Goal: Task Accomplishment & Management: Complete application form

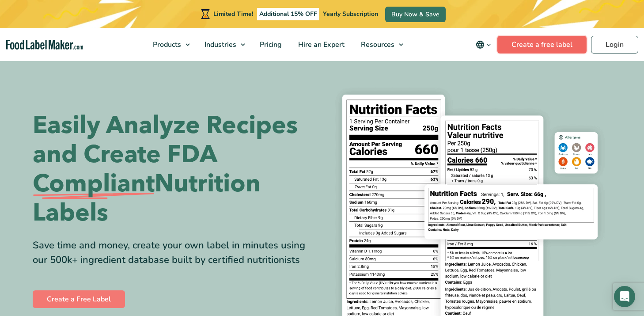
click at [565, 46] on link "Create a free label" at bounding box center [541, 45] width 89 height 18
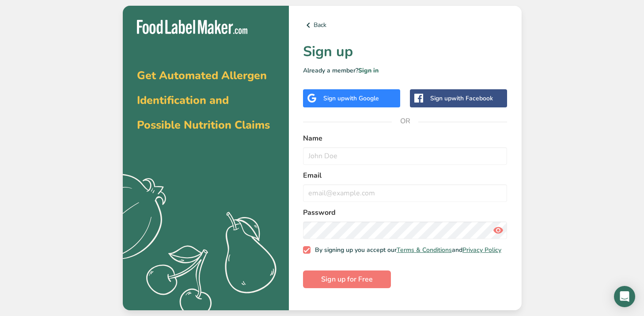
click at [370, 99] on span "with Google" at bounding box center [361, 98] width 34 height 8
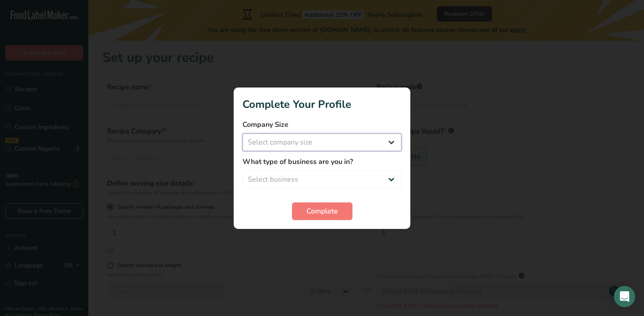
click at [242, 133] on select "Select company size Fewer than 10 Employees 10 to 50 Employees 51 to 500 Employ…" at bounding box center [321, 142] width 159 height 18
select select "1"
click option "Fewer than 10 Employees" at bounding box center [0, 0] width 0 height 0
click at [242, 170] on select "Select business Packaged Food Manufacturer Restaurant & Cafe Bakery Meal Plans …" at bounding box center [321, 179] width 159 height 18
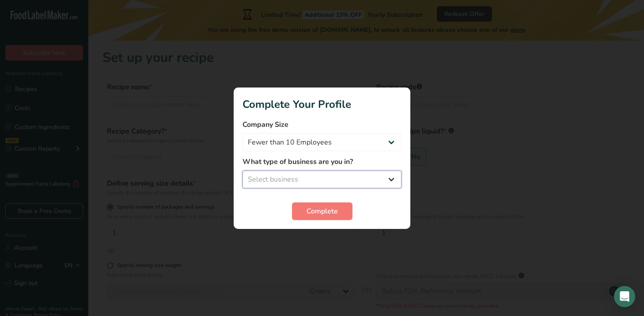
select select "7"
click option "Personal Trainer" at bounding box center [0, 0] width 0 height 0
click at [322, 215] on span "Complete" at bounding box center [321, 211] width 31 height 11
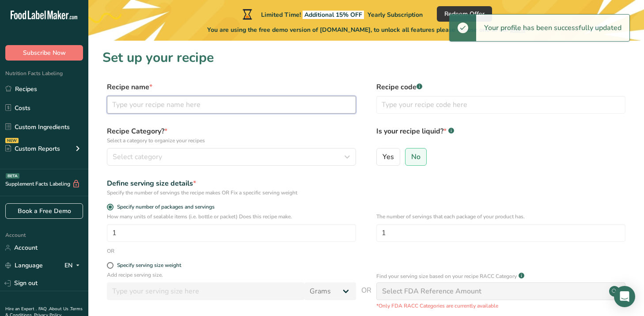
click at [242, 109] on input "text" at bounding box center [231, 105] width 249 height 18
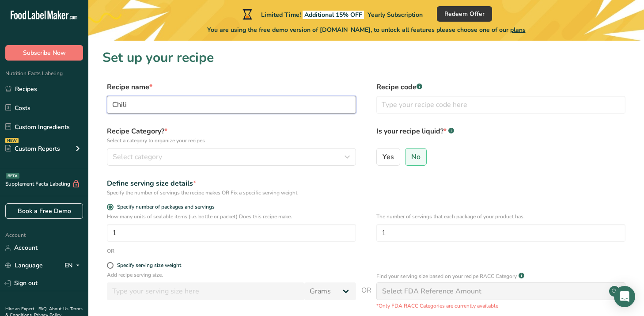
type input "Chili"
click at [364, 120] on form "Recipe name * Chili Recipe code .a-a{fill:#347362;}.b-a{fill:#fff;} Recipe Cate…" at bounding box center [365, 229] width 527 height 295
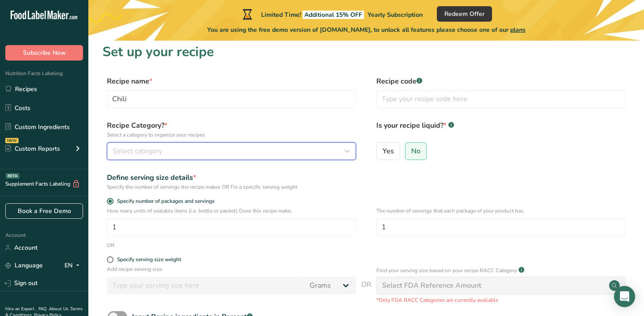
click at [297, 155] on div "Select category" at bounding box center [229, 151] width 232 height 11
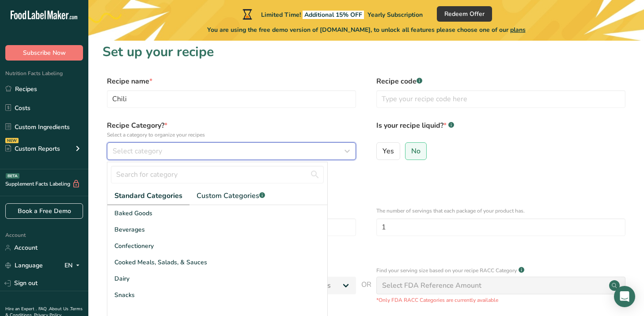
click at [324, 149] on div "Select category" at bounding box center [229, 151] width 232 height 11
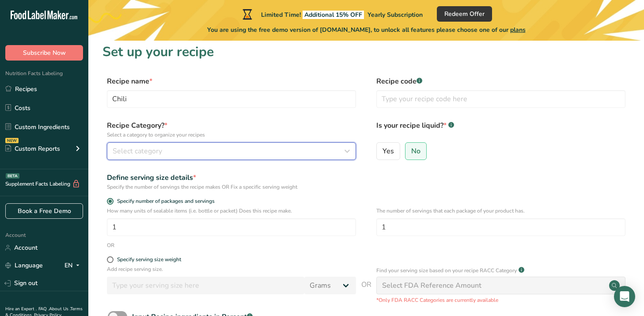
click at [324, 149] on div "Select category" at bounding box center [229, 151] width 232 height 11
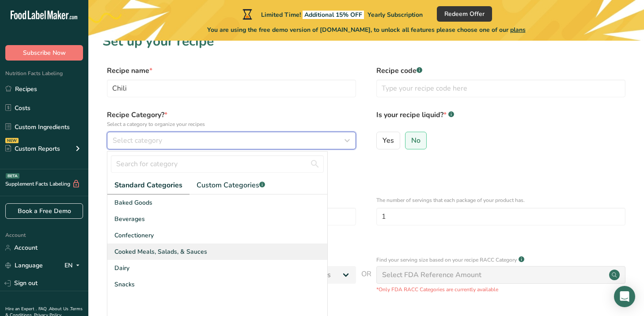
scroll to position [28, 0]
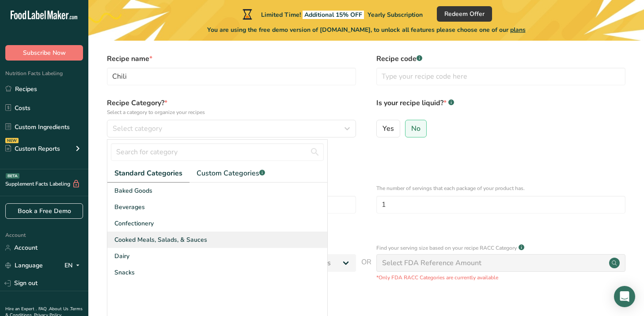
click at [224, 245] on div "Cooked Meals, Salads, & Sauces" at bounding box center [217, 239] width 220 height 16
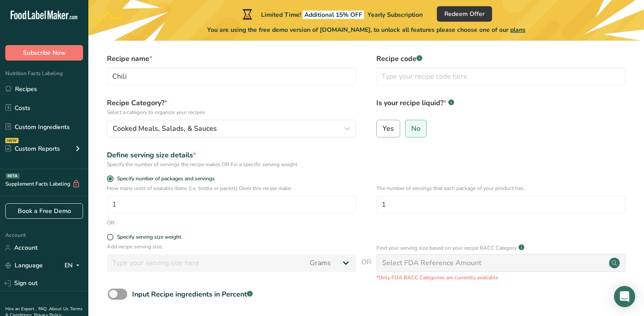
click at [391, 133] on span "Yes" at bounding box center [387, 128] width 11 height 9
click at [382, 131] on input "Yes" at bounding box center [380, 128] width 6 height 6
radio input "true"
radio input "false"
select select "22"
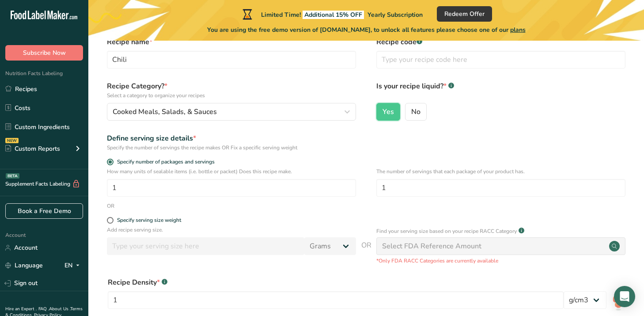
scroll to position [46, 0]
click at [414, 113] on span "No" at bounding box center [415, 110] width 9 height 9
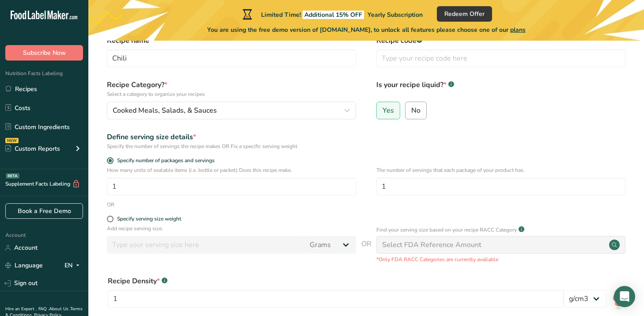
click at [411, 113] on input "No" at bounding box center [408, 110] width 6 height 6
radio input "true"
radio input "false"
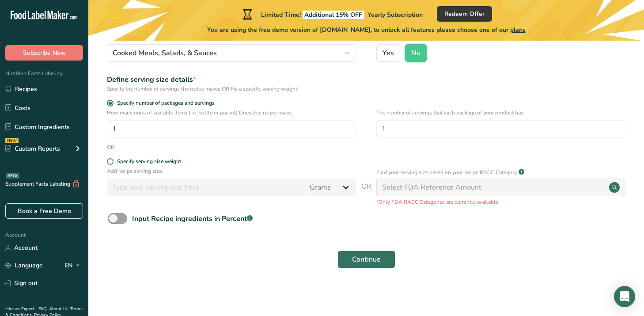
scroll to position [0, 0]
